Goal: Task Accomplishment & Management: Use online tool/utility

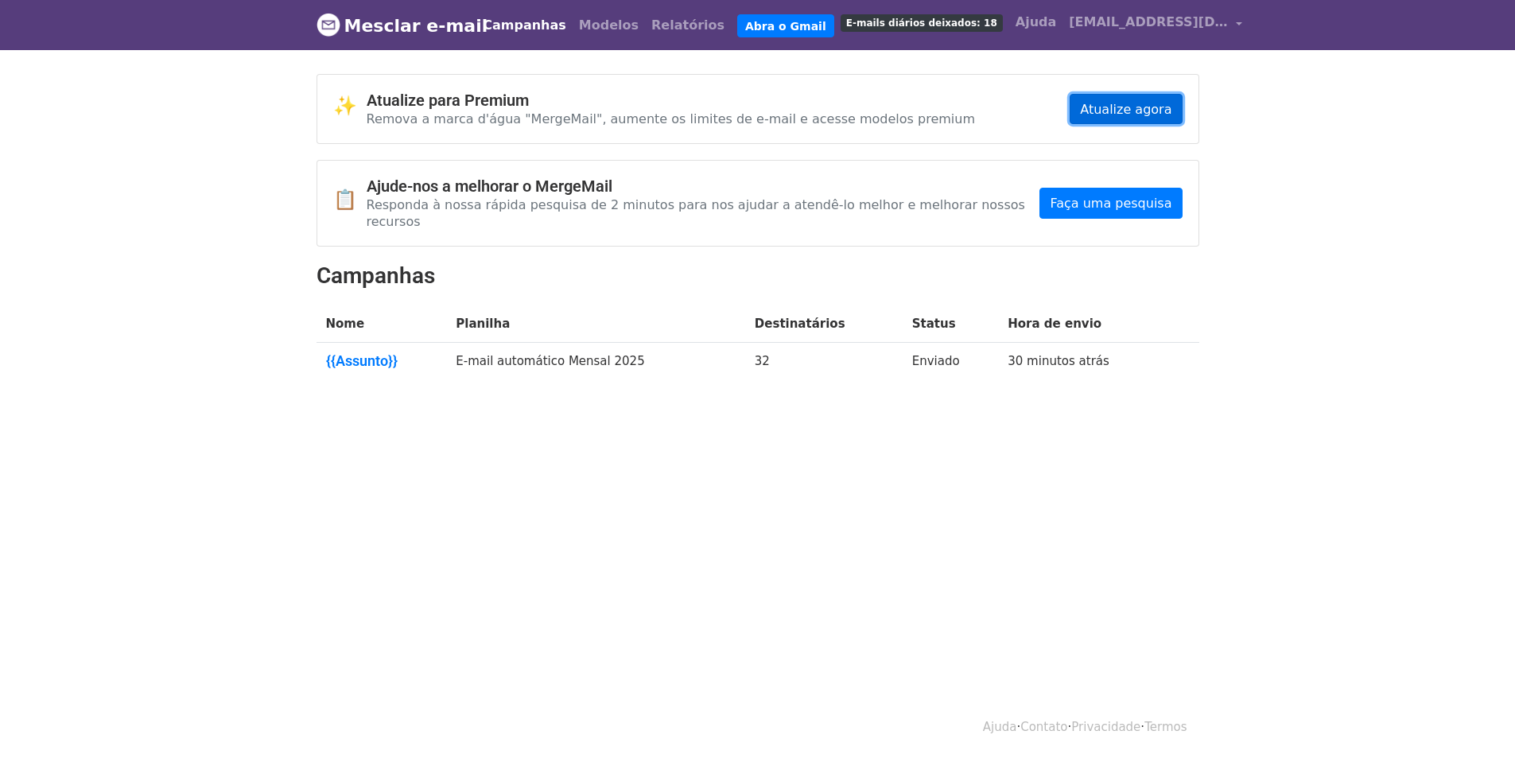
click at [1103, 113] on font "Atualize agora" at bounding box center [1125, 108] width 91 height 15
click at [1065, 336] on div "1 de setembro de 2025, 7h17 -04" at bounding box center [1033, 318] width 91 height 33
click at [576, 527] on html "Mesclar e-mail Campanhas Modelos Relatórios Abra o Gmail E-mails diários deixad…" at bounding box center [757, 379] width 1515 height 758
click at [737, 35] on link "Abra o Gmail" at bounding box center [785, 26] width 97 height 24
click at [404, 30] on font "Mesclar e-mail" at bounding box center [416, 26] width 144 height 20
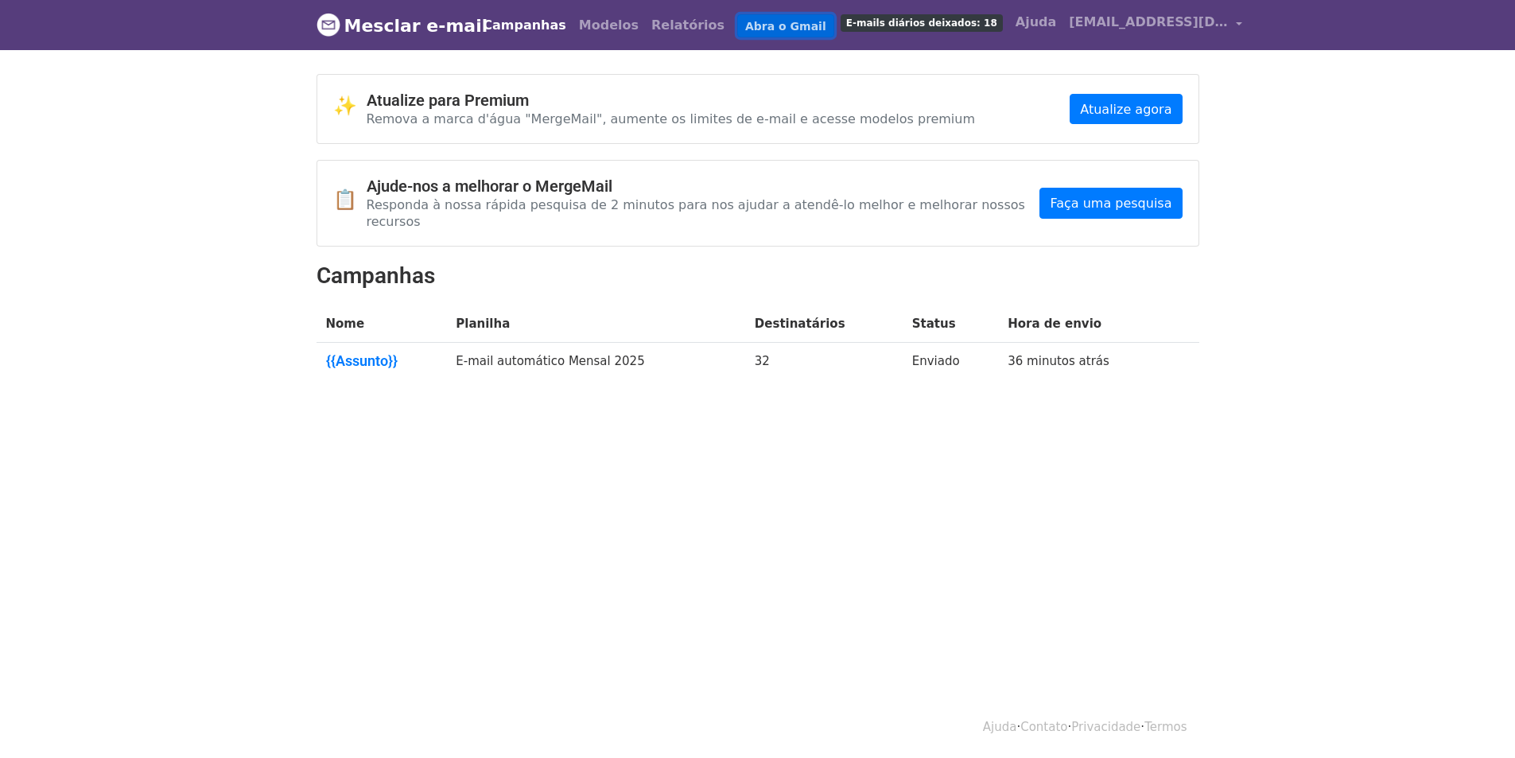
click at [745, 17] on link "Abra o Gmail" at bounding box center [785, 26] width 97 height 24
